Goal: Transaction & Acquisition: Purchase product/service

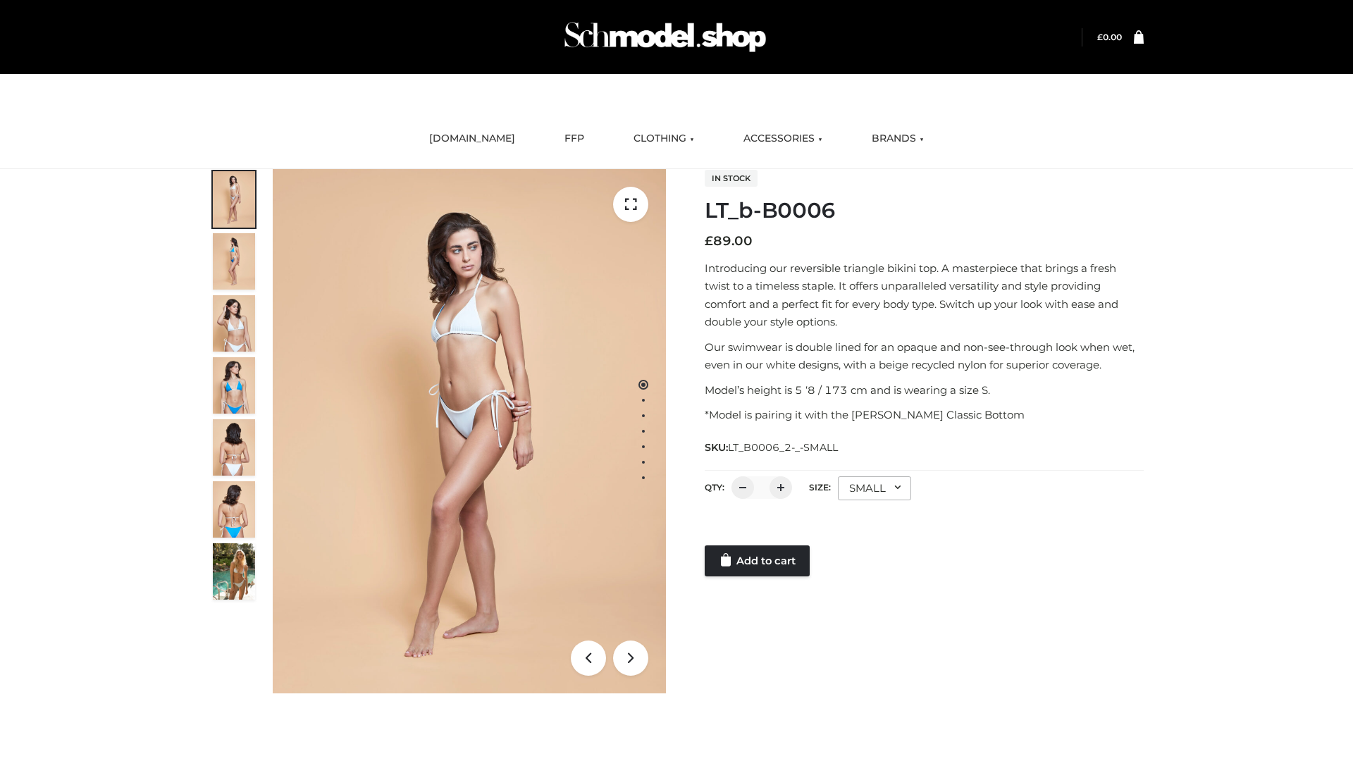
click at [758, 561] on link "Add to cart" at bounding box center [757, 560] width 105 height 31
